Goal: Complete application form: Complete application form

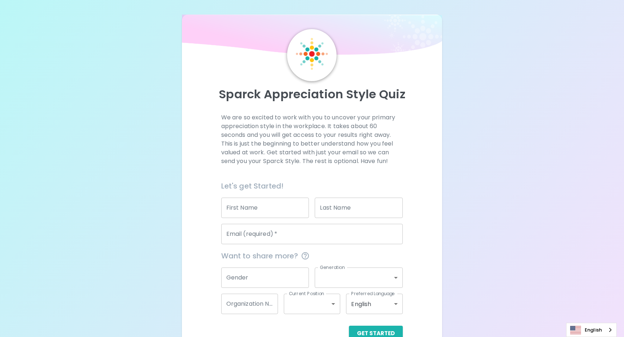
scroll to position [19, 0]
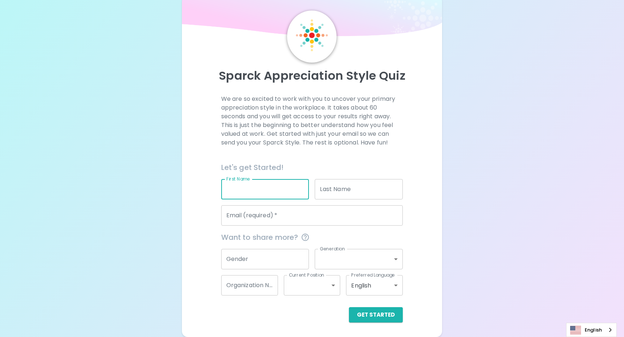
click at [272, 198] on input "First Name" at bounding box center [265, 189] width 88 height 20
type input "Salma"
type input "[DATE]"
type input "[EMAIL_ADDRESS][DOMAIN_NAME]"
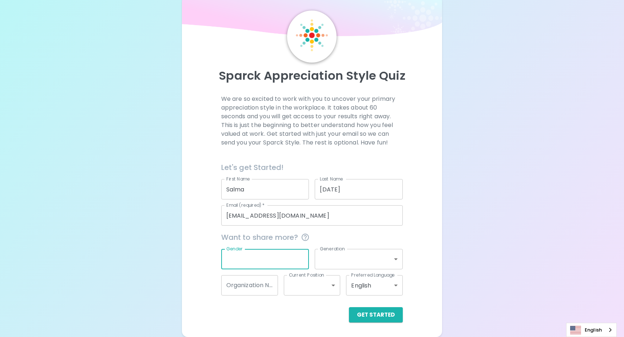
click at [272, 263] on input "Gender" at bounding box center [265, 259] width 88 height 20
type input "[DEMOGRAPHIC_DATA]"
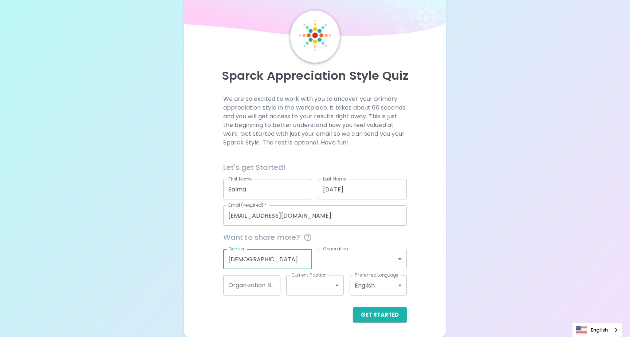
click at [335, 266] on body "Sparck Appreciation Style Quiz We are so excited to work with you to uncover yo…" at bounding box center [315, 159] width 630 height 356
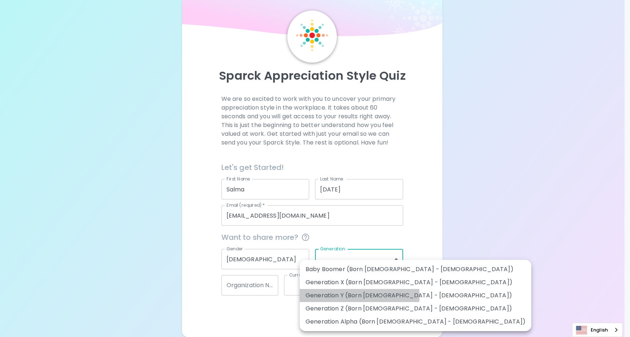
click at [317, 295] on li "Generation Y (Born [DEMOGRAPHIC_DATA] - [DEMOGRAPHIC_DATA])" at bounding box center [415, 295] width 231 height 13
type input "generation_y"
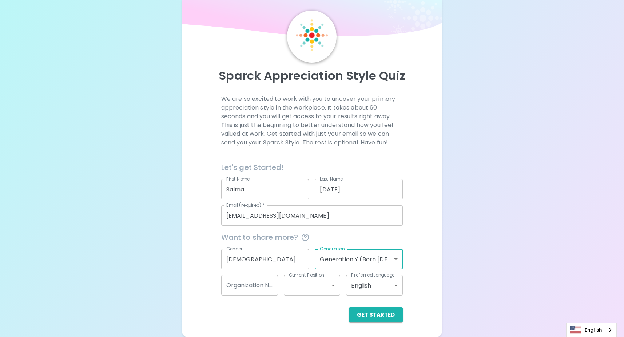
click at [246, 285] on input "Organization Name" at bounding box center [249, 285] width 57 height 20
click at [227, 286] on input "Microsoft 365" at bounding box center [249, 285] width 57 height 20
click at [323, 286] on body "Sparck Appreciation Style Quiz We are so excited to work with you to uncover yo…" at bounding box center [312, 159] width 624 height 356
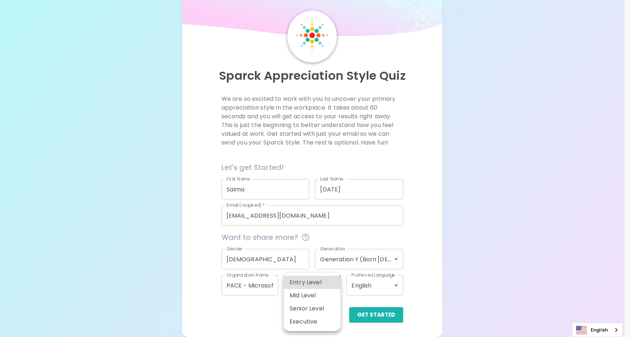
click at [248, 286] on div at bounding box center [315, 168] width 630 height 337
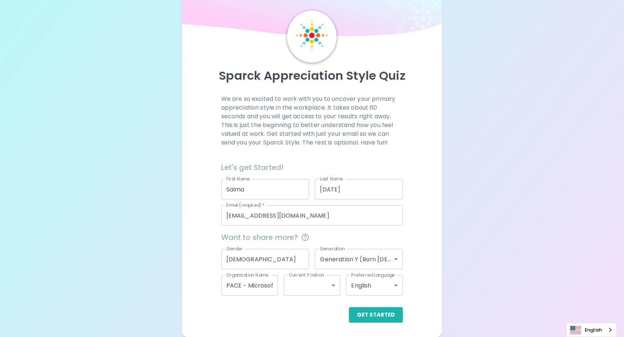
click at [248, 285] on div at bounding box center [312, 168] width 624 height 337
click at [248, 285] on input "PACE - Microsoft 365" at bounding box center [249, 285] width 57 height 20
drag, startPoint x: 248, startPoint y: 285, endPoint x: 278, endPoint y: 286, distance: 30.6
click at [278, 286] on div "Want to share more? Gender [DEMOGRAPHIC_DATA] Gender Generation Generation Y (B…" at bounding box center [309, 261] width 188 height 70
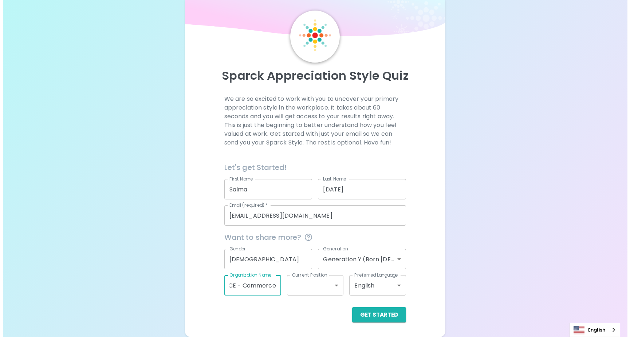
scroll to position [0, 8]
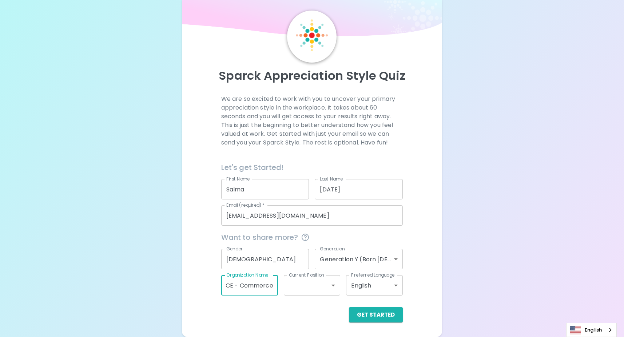
type input "PACE - Commerce"
click at [311, 283] on body "Sparck Appreciation Style Quiz We are so excited to work with you to uncover yo…" at bounding box center [312, 159] width 624 height 356
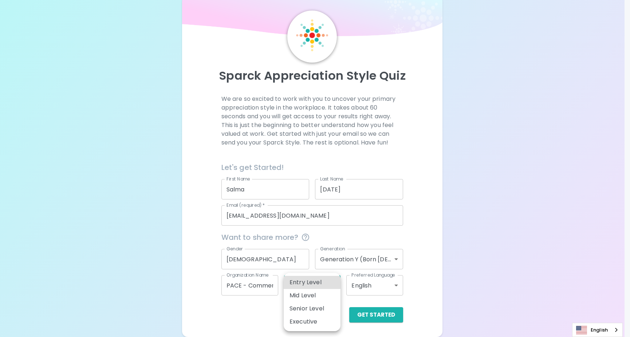
click at [314, 305] on li "Senior Level" at bounding box center [312, 308] width 57 height 13
type input "senior_level"
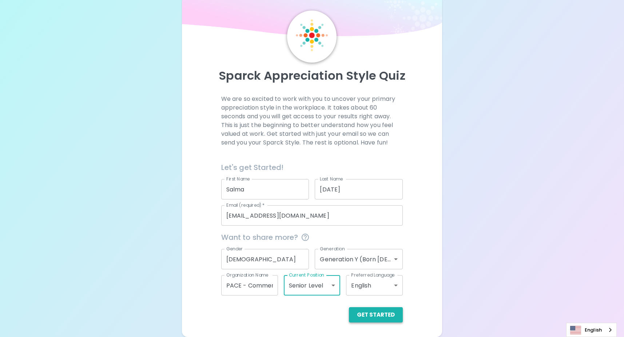
click at [383, 313] on button "Get Started" at bounding box center [376, 314] width 54 height 15
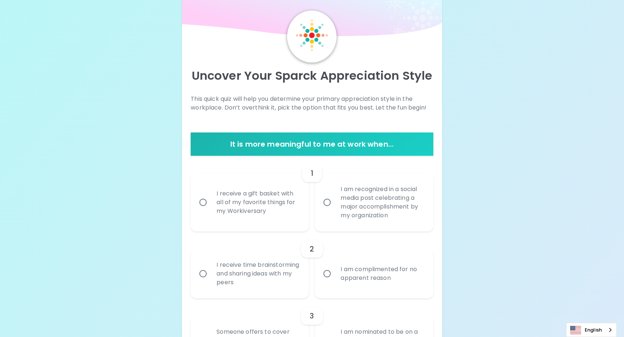
scroll to position [152, 0]
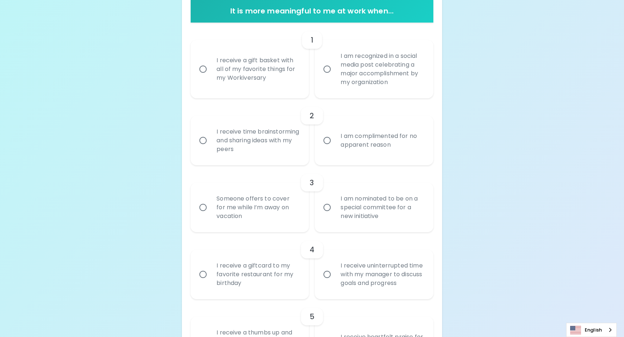
click at [230, 69] on div "I receive a gift basket with all of my favorite things for my Workiversary" at bounding box center [258, 69] width 94 height 44
click at [211, 69] on input "I receive a gift basket with all of my favorite things for my Workiversary" at bounding box center [202, 69] width 15 height 15
radio input "true"
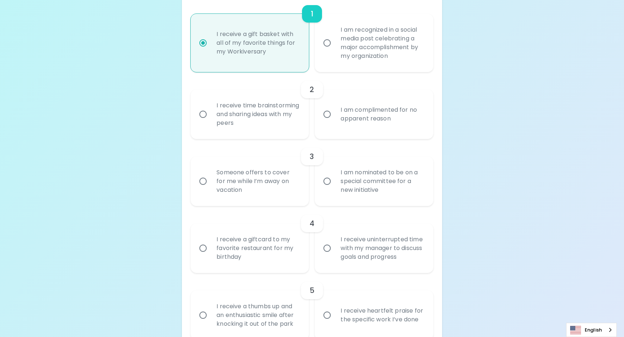
scroll to position [210, 0]
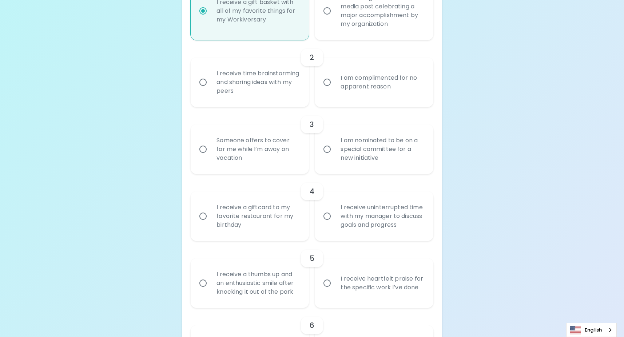
click at [268, 88] on div "I receive time brainstorming and sharing ideas with my peers" at bounding box center [258, 82] width 94 height 44
click at [211, 88] on input "I receive time brainstorming and sharing ideas with my peers" at bounding box center [202, 82] width 15 height 15
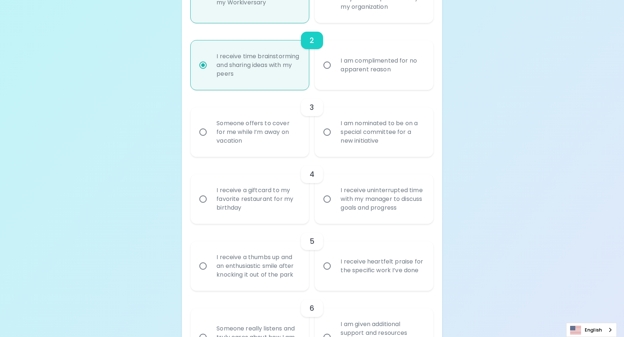
scroll to position [268, 0]
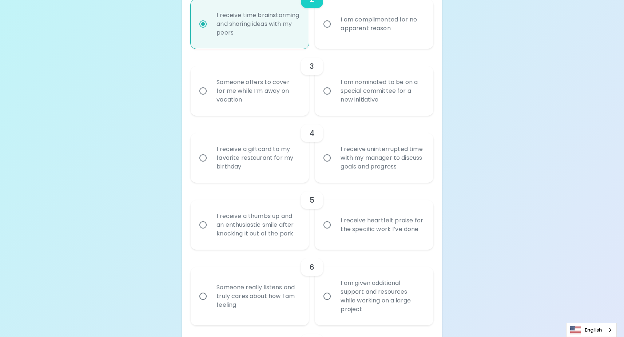
radio input "true"
click at [261, 88] on div "Someone offers to cover for me while I’m away on vacation" at bounding box center [258, 91] width 94 height 44
click at [211, 88] on input "Someone offers to cover for me while I’m away on vacation" at bounding box center [202, 90] width 15 height 15
radio input "false"
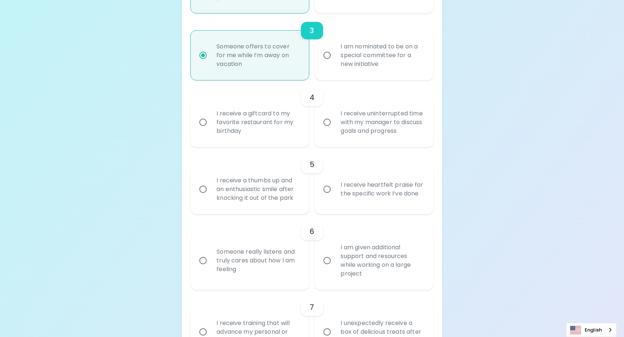
scroll to position [327, 0]
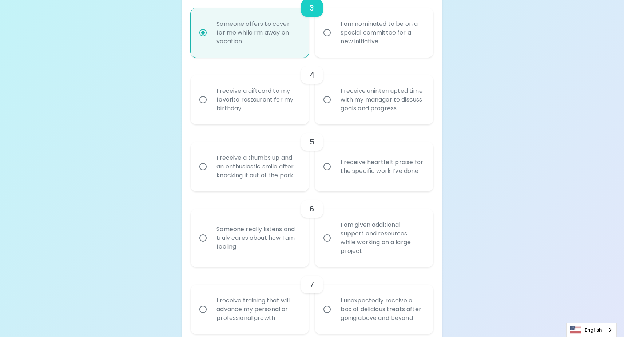
radio input "true"
click at [361, 106] on div "I receive uninterrupted time with my manager to discuss goals and progress" at bounding box center [382, 100] width 94 height 44
click at [335, 106] on input "I receive uninterrupted time with my manager to discuss goals and progress" at bounding box center [327, 99] width 15 height 15
radio input "false"
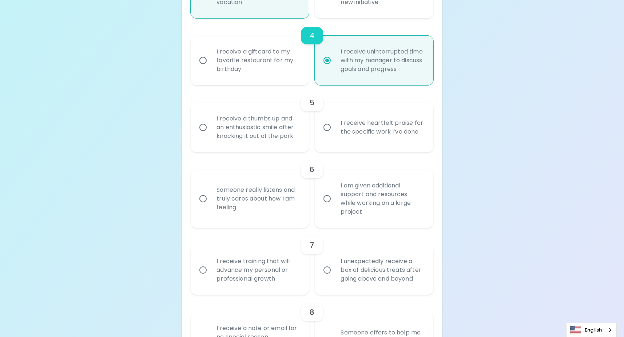
scroll to position [385, 0]
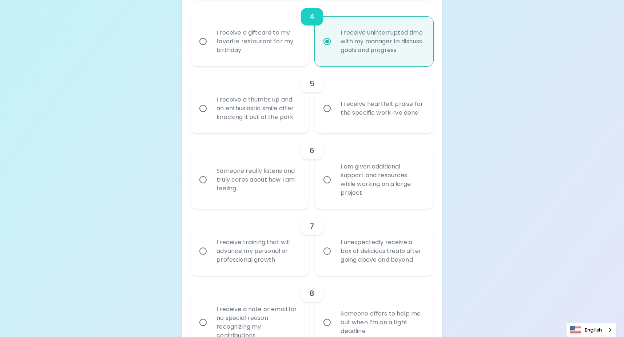
radio input "true"
click at [382, 109] on div "I receive heartfelt praise for the specific work I’ve done" at bounding box center [382, 108] width 94 height 35
click at [335, 109] on input "I receive heartfelt praise for the specific work I’ve done" at bounding box center [327, 108] width 15 height 15
radio input "false"
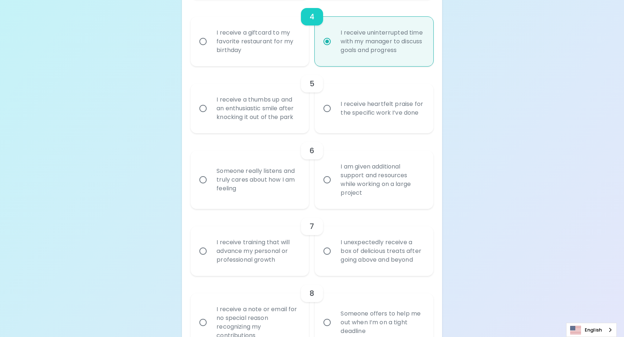
radio input "false"
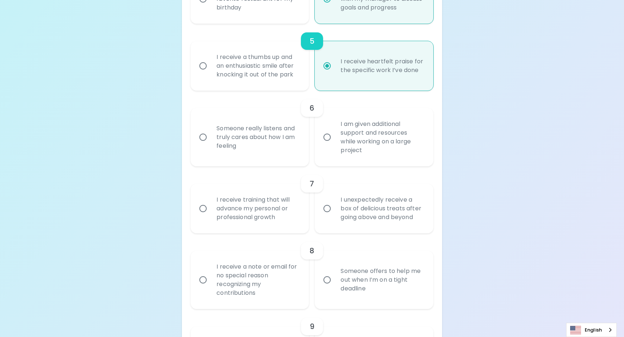
scroll to position [443, 0]
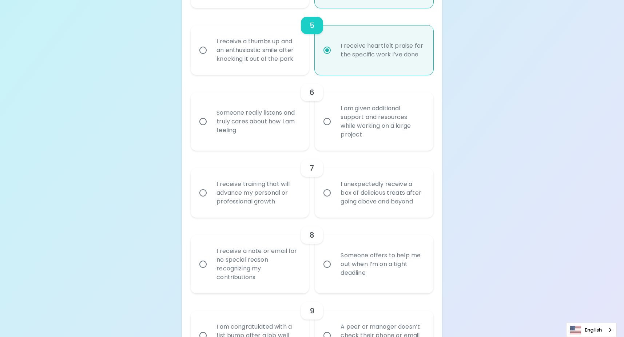
radio input "true"
click at [349, 127] on div "I am given additional support and resources while working on a large project" at bounding box center [382, 121] width 94 height 52
click at [335, 127] on input "I am given additional support and resources while working on a large project" at bounding box center [327, 121] width 15 height 15
radio input "false"
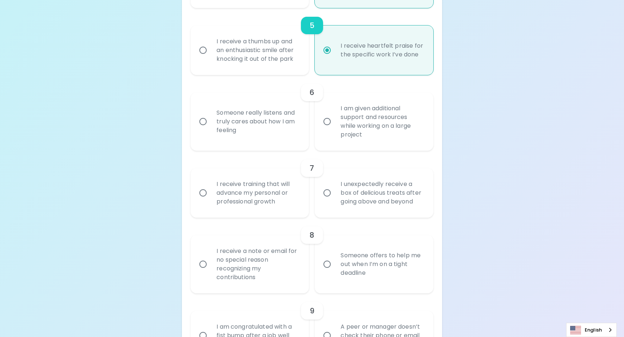
radio input "false"
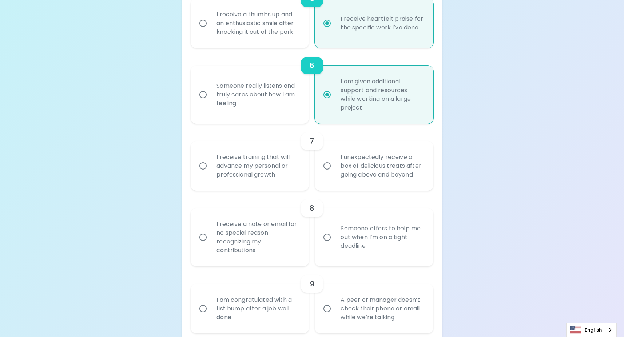
scroll to position [501, 0]
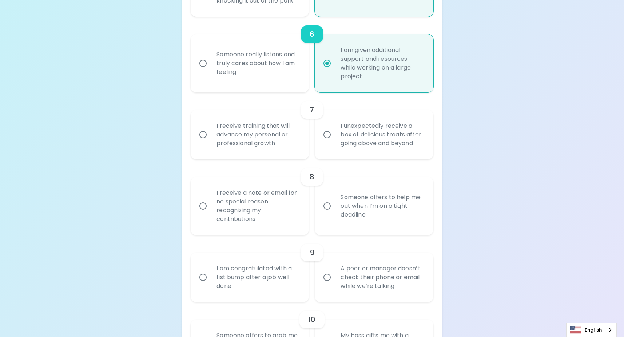
radio input "true"
click at [353, 128] on div "I unexpectedly receive a box of delicious treats after going above and beyond" at bounding box center [382, 135] width 94 height 44
click at [335, 128] on input "I unexpectedly receive a box of delicious treats after going above and beyond" at bounding box center [327, 134] width 15 height 15
radio input "false"
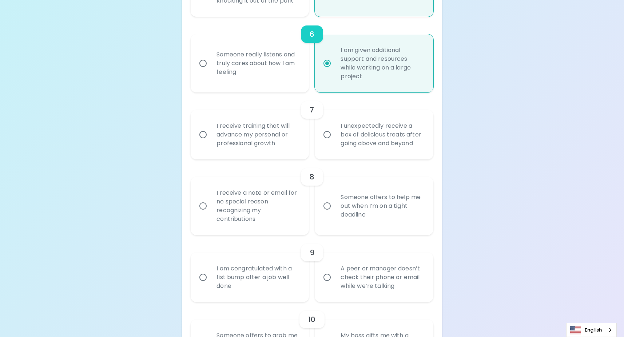
radio input "false"
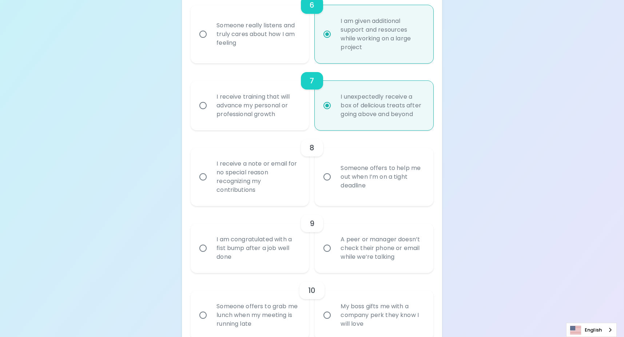
scroll to position [559, 0]
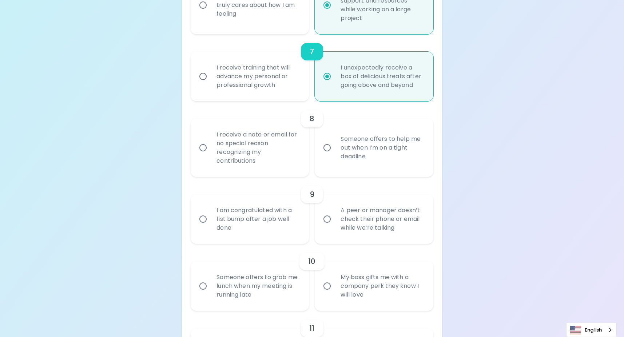
radio input "true"
click at [257, 149] on div "I receive a note or email for no special reason recognizing my contributions" at bounding box center [258, 148] width 94 height 52
click at [211, 149] on input "I receive a note or email for no special reason recognizing my contributions" at bounding box center [202, 147] width 15 height 15
radio input "false"
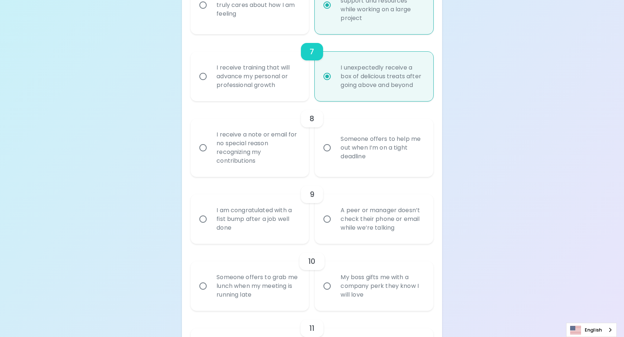
radio input "false"
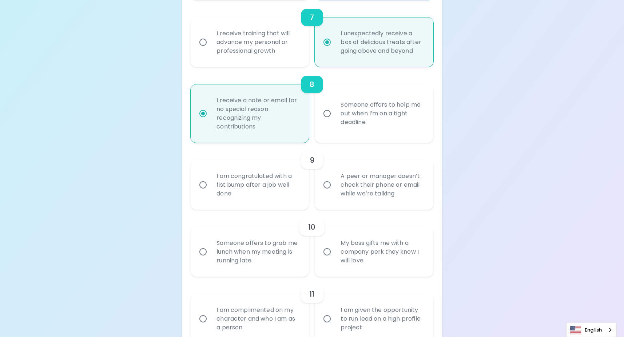
scroll to position [618, 0]
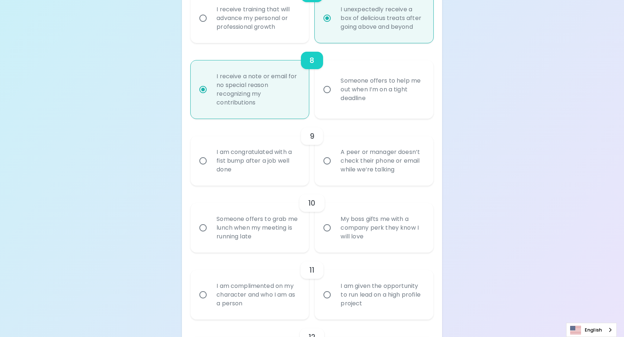
radio input "true"
click at [261, 163] on div "I am congratulated with a fist bump after a job well done" at bounding box center [258, 161] width 94 height 44
click at [211, 163] on input "I am congratulated with a fist bump after a job well done" at bounding box center [202, 160] width 15 height 15
radio input "false"
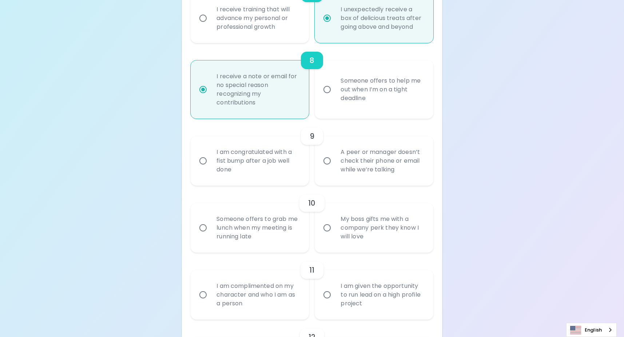
radio input "false"
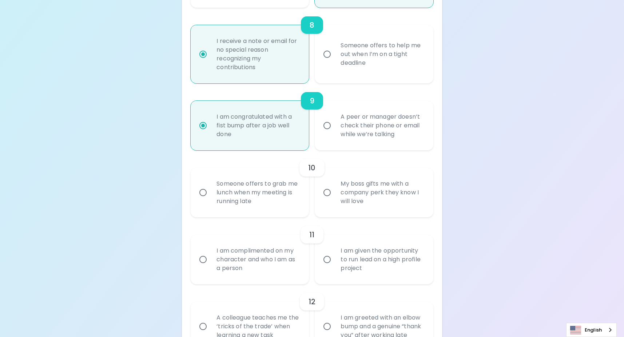
scroll to position [676, 0]
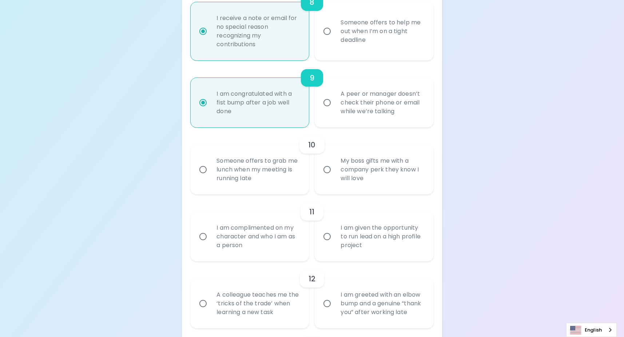
radio input "true"
click at [397, 173] on div "My boss gifts me with a company perk they know I will love" at bounding box center [382, 170] width 94 height 44
click at [335, 173] on input "My boss gifts me with a company perk they know I will love" at bounding box center [327, 169] width 15 height 15
radio input "false"
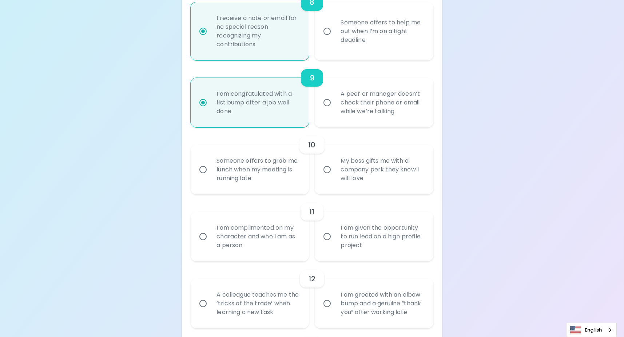
radio input "false"
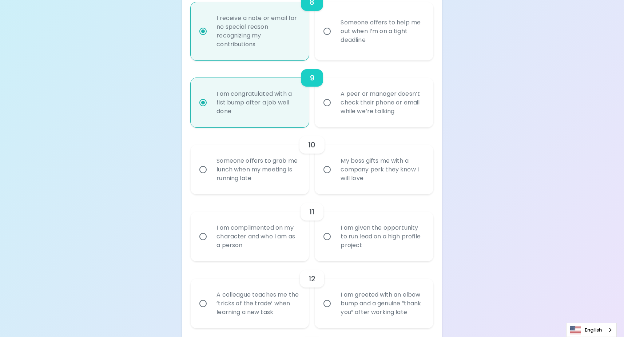
radio input "false"
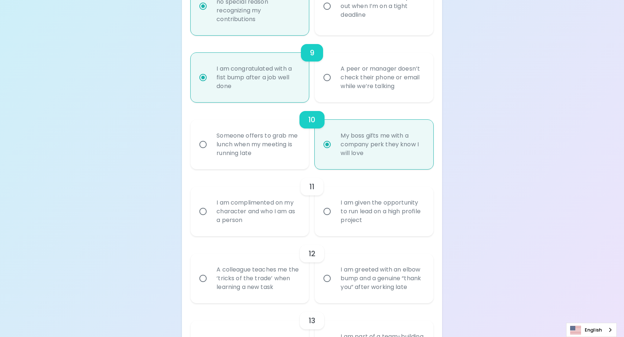
scroll to position [734, 0]
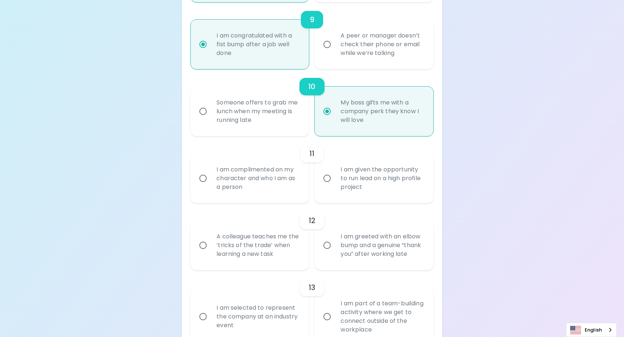
radio input "true"
click at [370, 181] on div "I am given the opportunity to run lead on a high profile project" at bounding box center [382, 179] width 94 height 44
click at [335, 181] on input "I am given the opportunity to run lead on a high profile project" at bounding box center [327, 178] width 15 height 15
radio input "false"
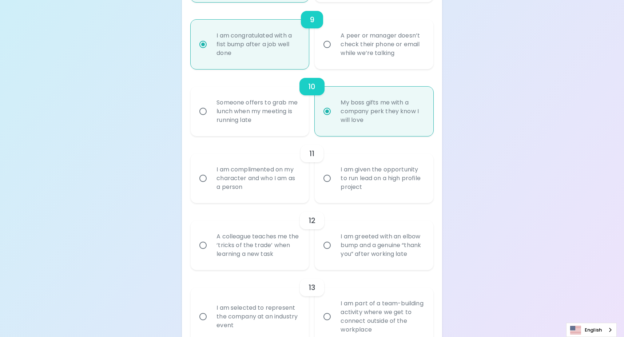
radio input "false"
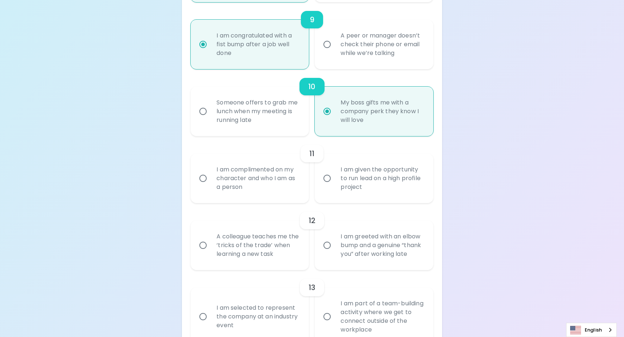
radio input "false"
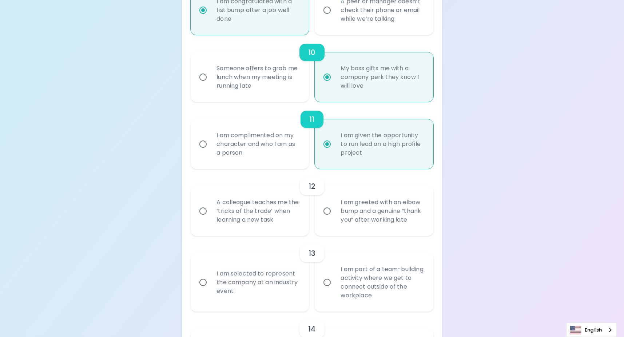
scroll to position [792, 0]
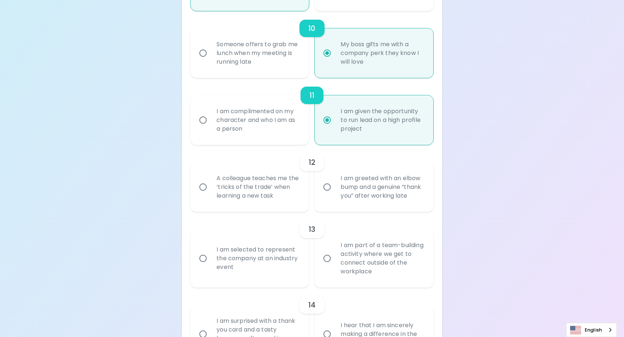
radio input "true"
click at [248, 185] on div "A colleague teaches me the ‘tricks of the trade’ when learning a new task" at bounding box center [258, 187] width 94 height 44
click at [211, 185] on input "A colleague teaches me the ‘tricks of the trade’ when learning a new task" at bounding box center [202, 186] width 15 height 15
radio input "false"
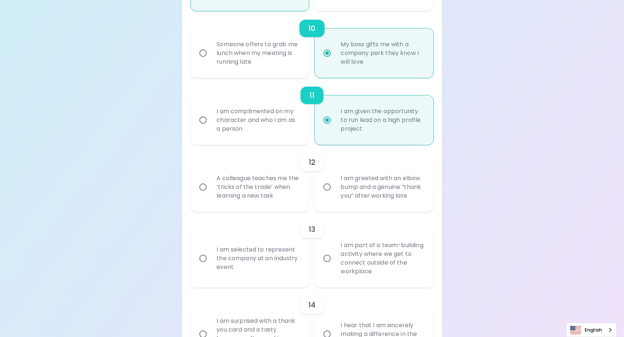
radio input "false"
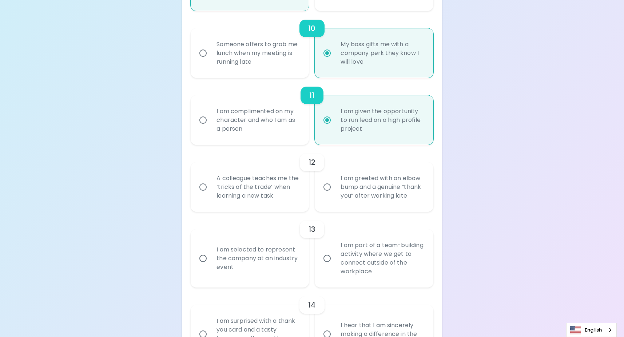
radio input "false"
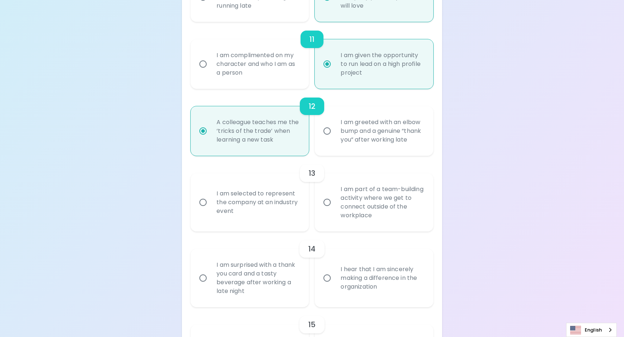
scroll to position [851, 0]
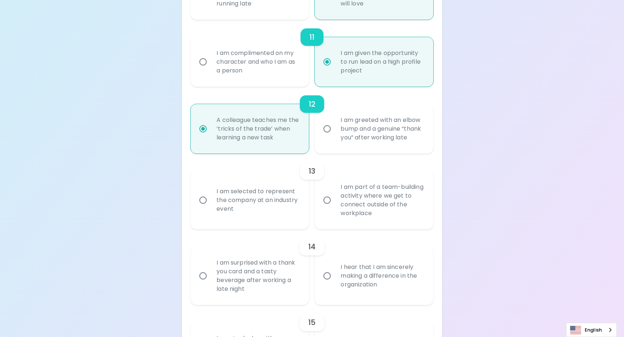
radio input "true"
click at [226, 211] on div "I am selected to represent the company at an industry event" at bounding box center [258, 200] width 94 height 44
click at [211, 208] on input "I am selected to represent the company at an industry event" at bounding box center [202, 200] width 15 height 15
radio input "false"
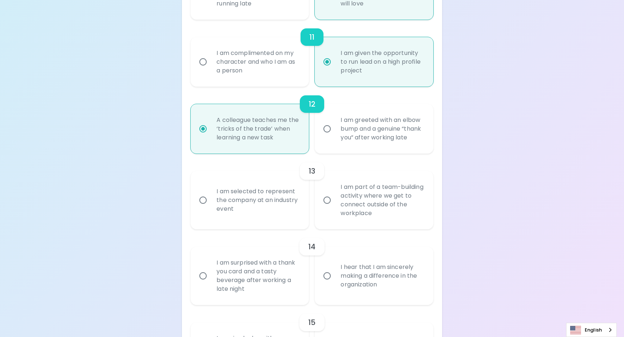
radio input "false"
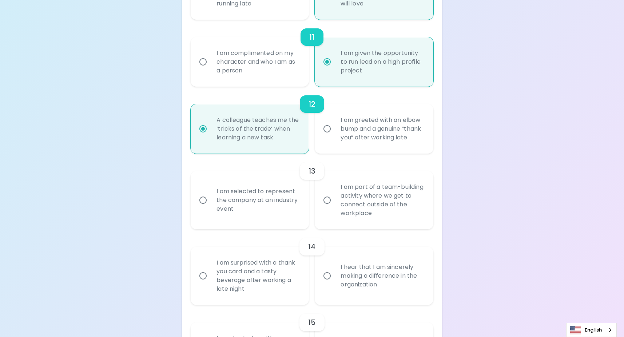
radio input "false"
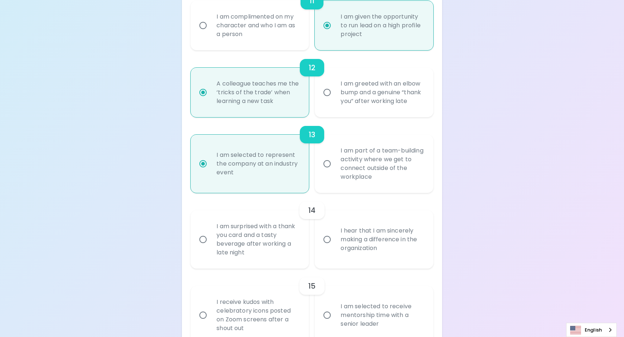
scroll to position [909, 0]
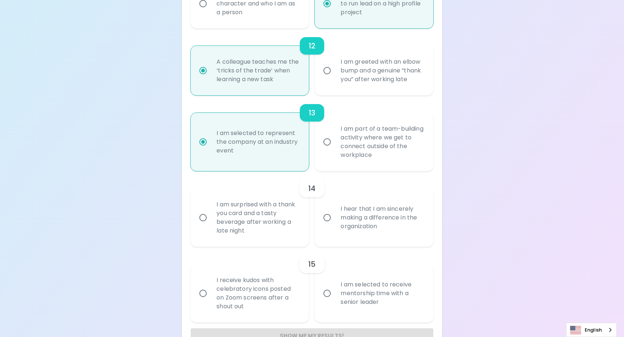
radio input "true"
click at [386, 233] on div "I hear that I am sincerely making a difference in the organization" at bounding box center [382, 218] width 94 height 44
click at [335, 225] on input "I hear that I am sincerely making a difference in the organization" at bounding box center [327, 217] width 15 height 15
radio input "false"
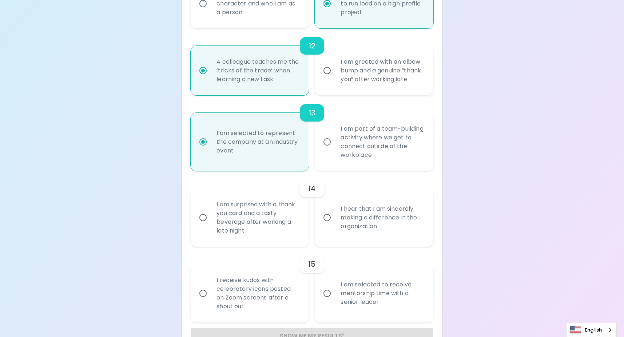
radio input "false"
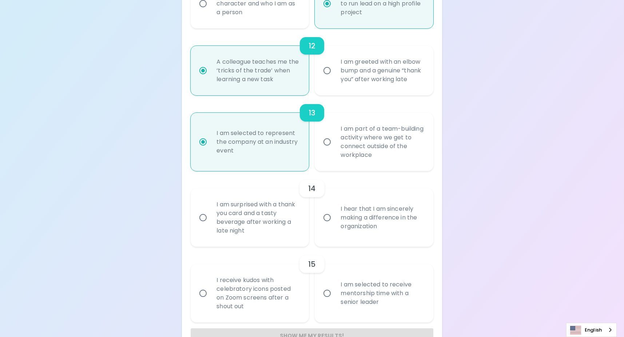
radio input "false"
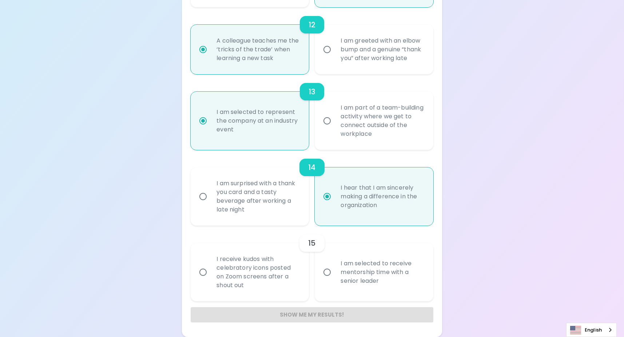
scroll to position [939, 0]
radio input "true"
click at [357, 278] on div "I am selected to receive mentorship time with a senior leader" at bounding box center [382, 272] width 94 height 44
click at [335, 278] on input "I am selected to receive mentorship time with a senior leader" at bounding box center [327, 272] width 15 height 15
radio input "false"
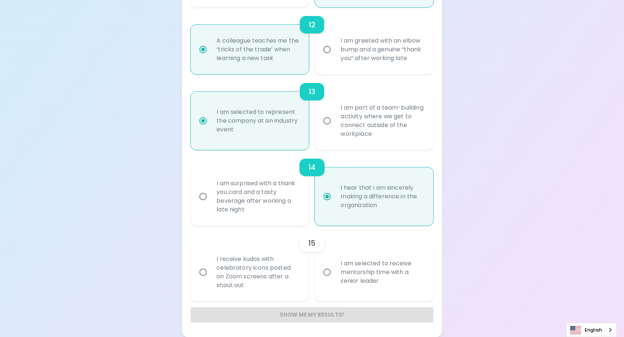
radio input "false"
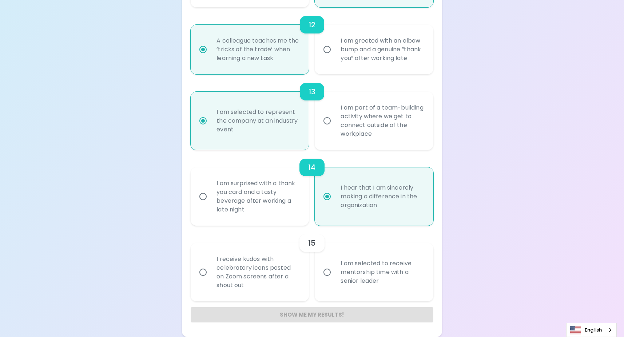
radio input "false"
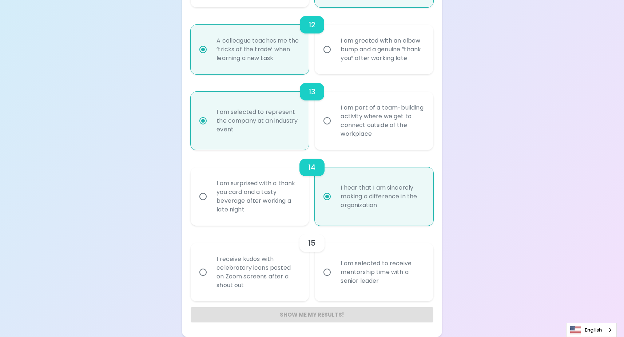
radio input "false"
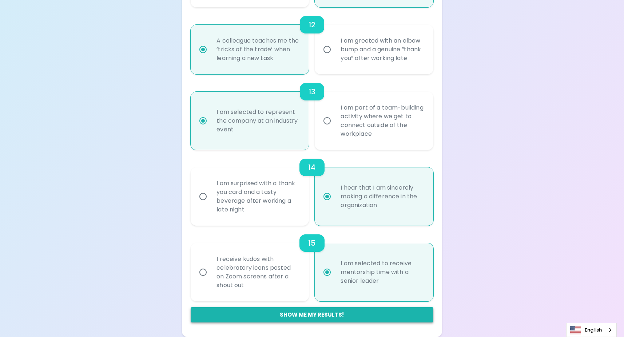
radio input "true"
click at [329, 318] on button "Show me my results!" at bounding box center [312, 314] width 243 height 15
radio input "false"
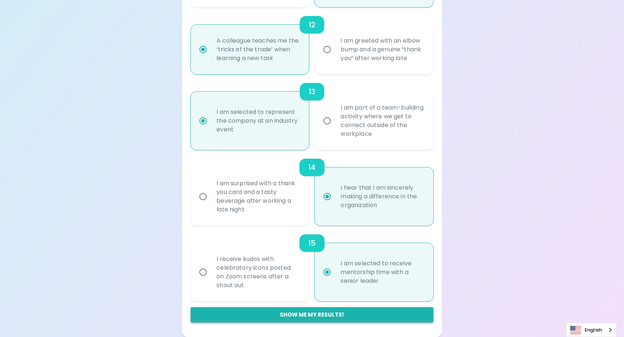
radio input "false"
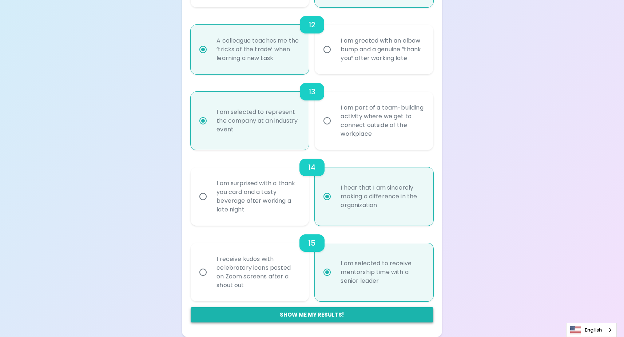
radio input "false"
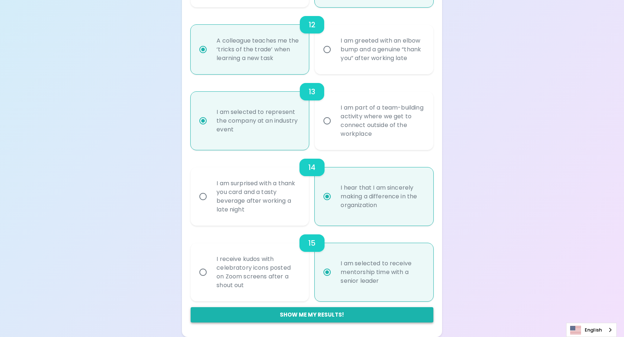
radio input "false"
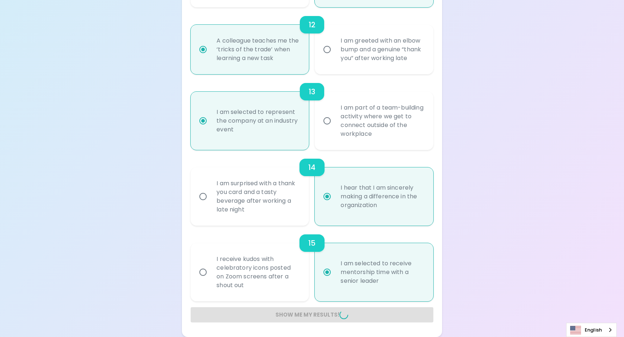
radio input "false"
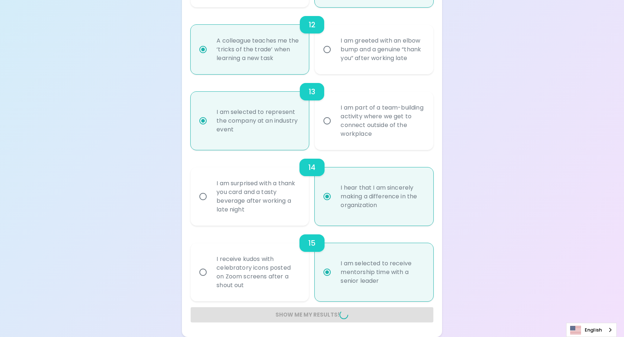
radio input "false"
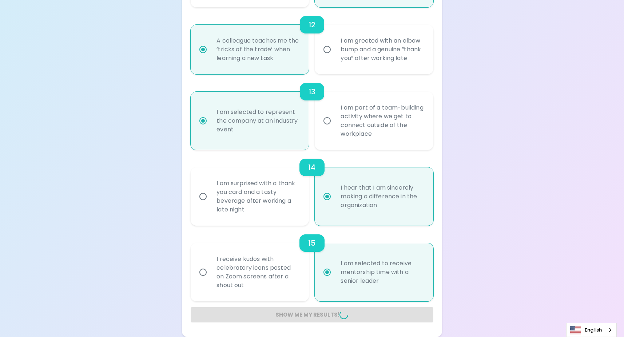
radio input "false"
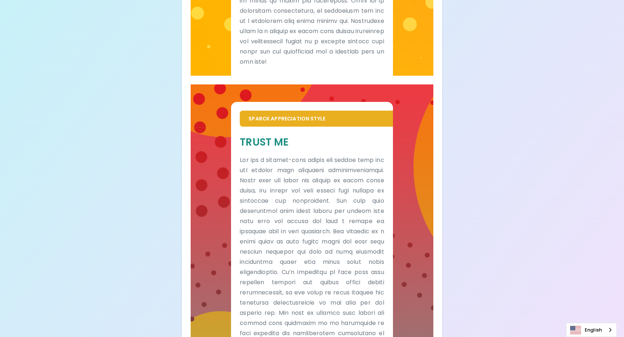
scroll to position [515, 0]
